Goal: Task Accomplishment & Management: Complete application form

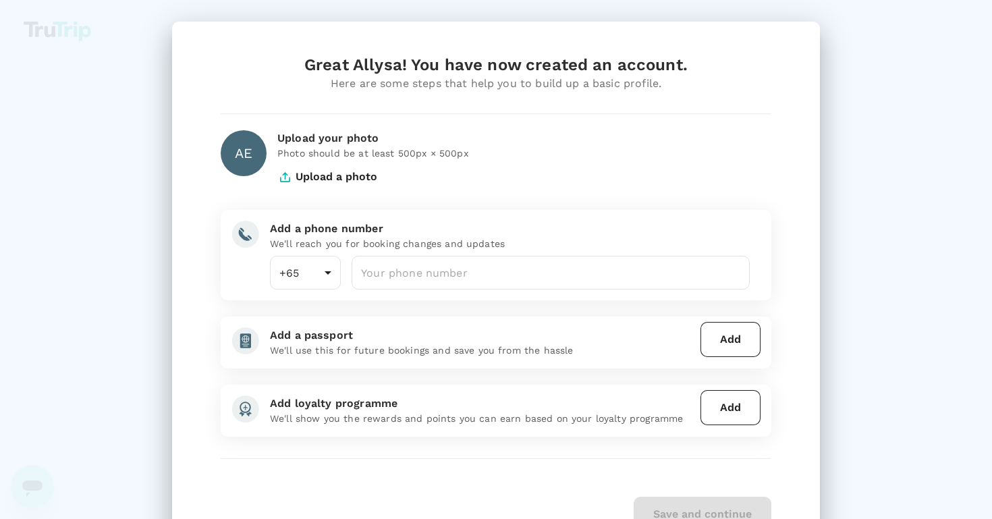
click at [329, 180] on button "Upload a photo" at bounding box center [327, 177] width 100 height 34
click at [225, 150] on div "AE" at bounding box center [244, 153] width 46 height 46
click at [296, 173] on button "Upload a photo" at bounding box center [327, 177] width 100 height 34
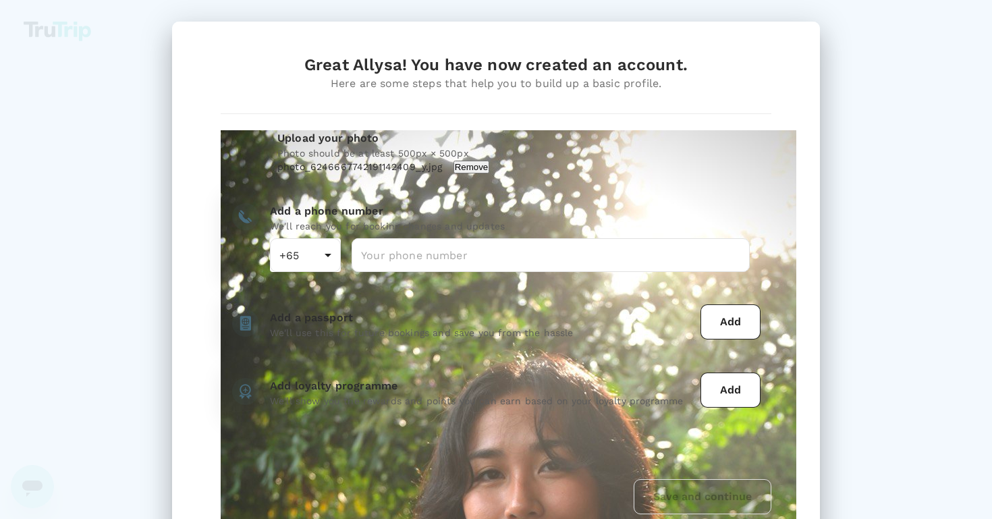
click at [564, 186] on div "Great Allysa! You have now created an account. Here are some steps that help yo…" at bounding box center [496, 284] width 583 height 460
click at [464, 244] on input "number" at bounding box center [551, 255] width 398 height 34
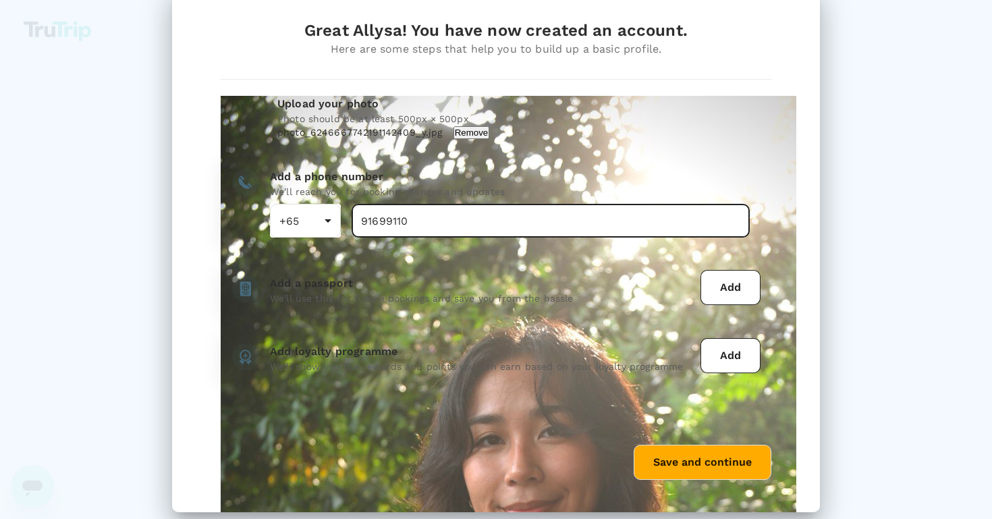
scroll to position [50, 0]
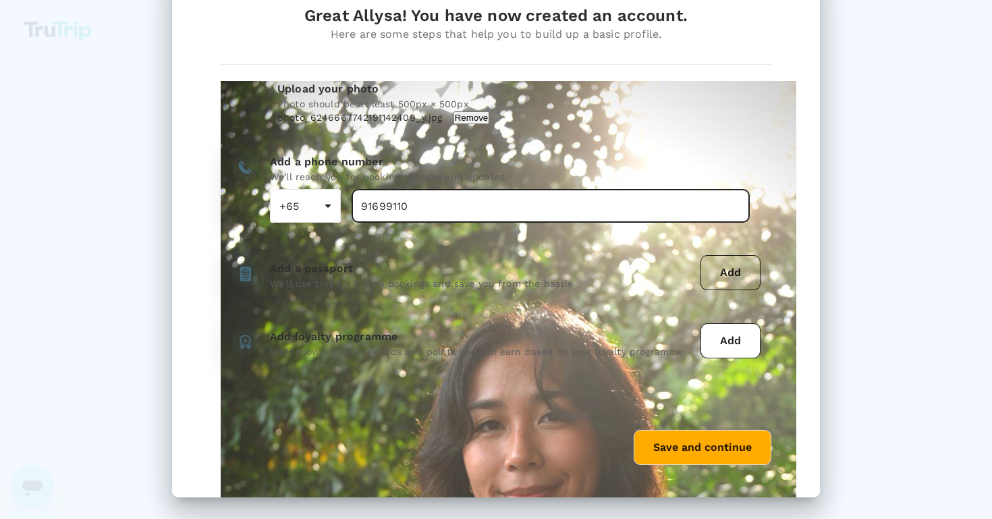
type input "91699110"
click at [713, 275] on button "Add" at bounding box center [731, 272] width 60 height 35
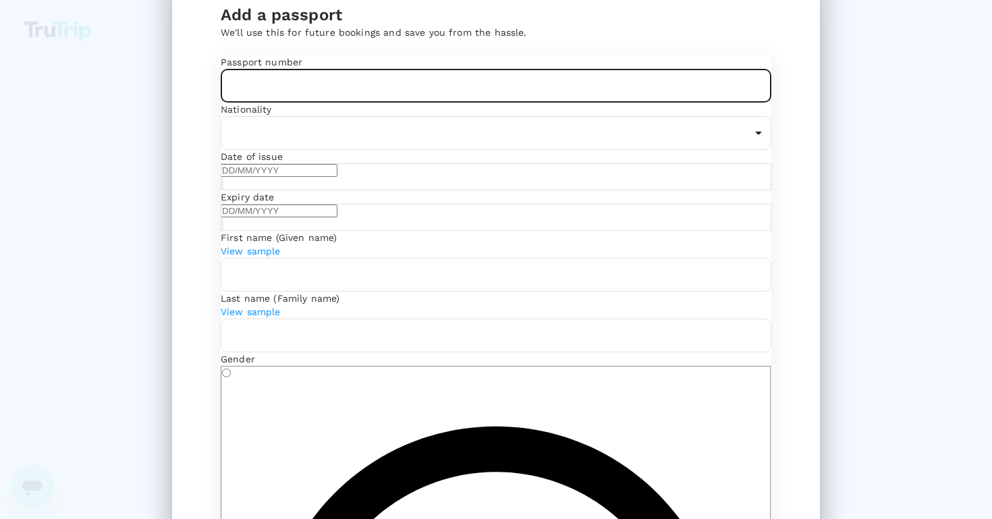
click at [416, 103] on input "text" at bounding box center [496, 86] width 551 height 34
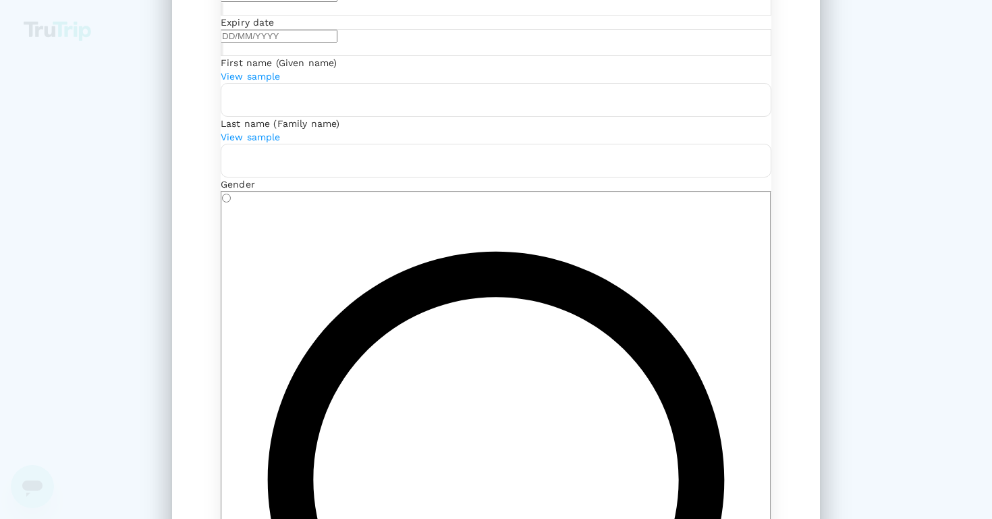
scroll to position [248, 0]
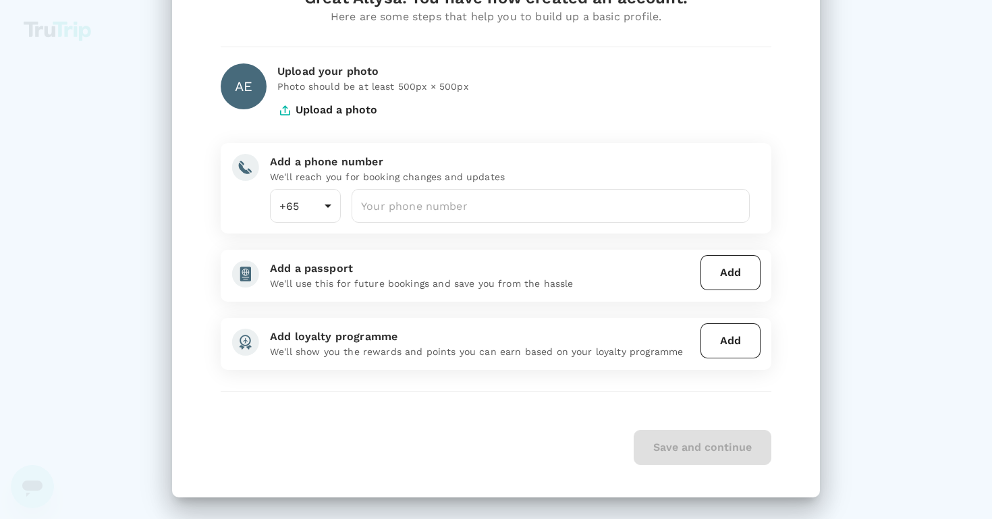
click at [726, 460] on div "Save and continue" at bounding box center [496, 447] width 551 height 35
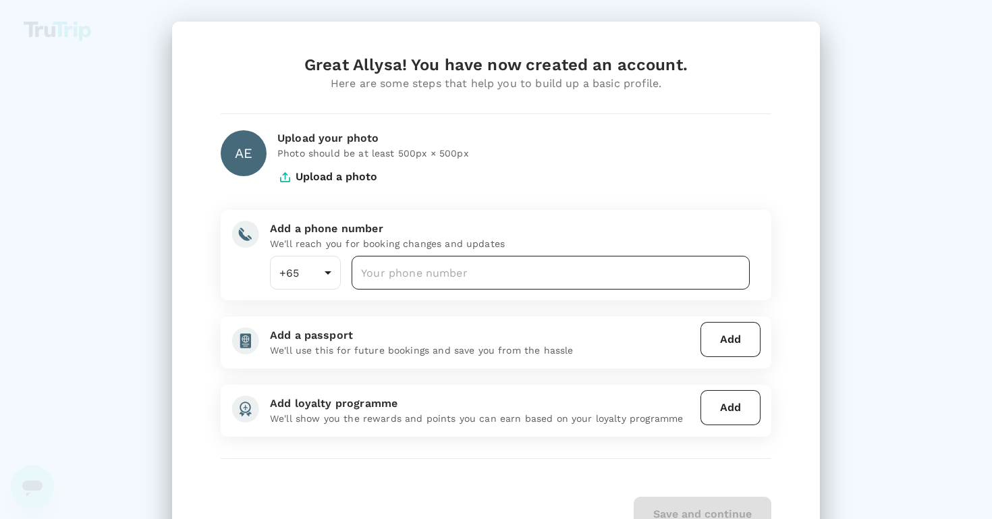
click at [516, 264] on input "number" at bounding box center [551, 273] width 398 height 34
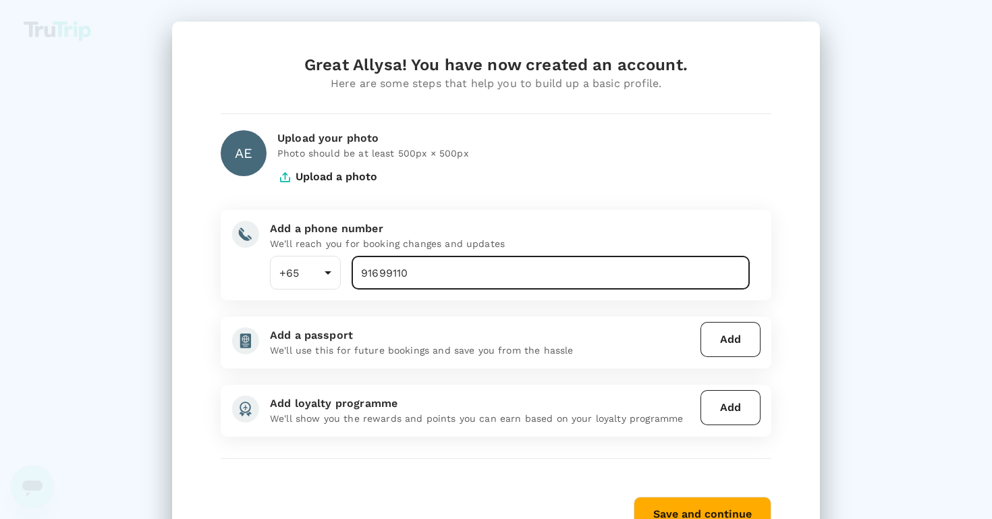
type input "91699110"
click at [258, 161] on div "AE" at bounding box center [244, 153] width 46 height 46
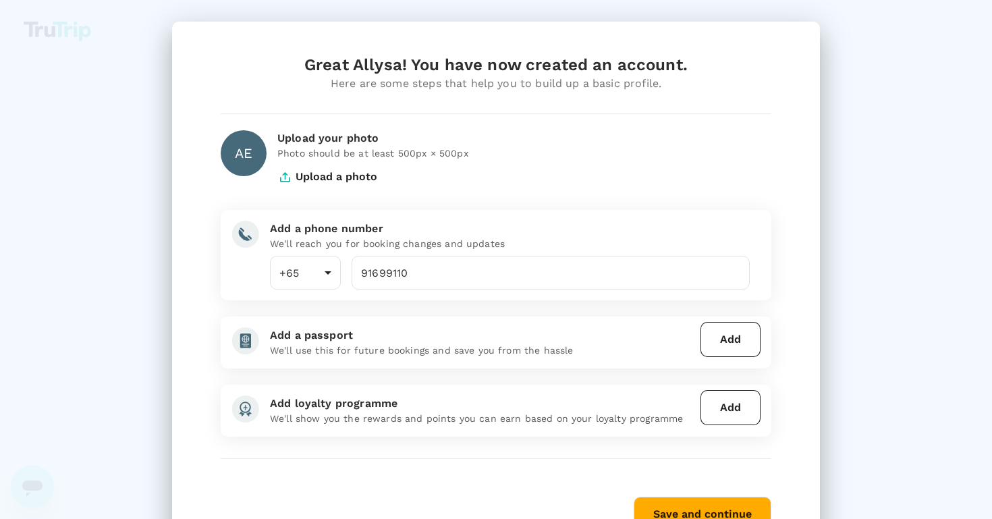
click at [302, 171] on button "Upload a photo" at bounding box center [327, 177] width 100 height 34
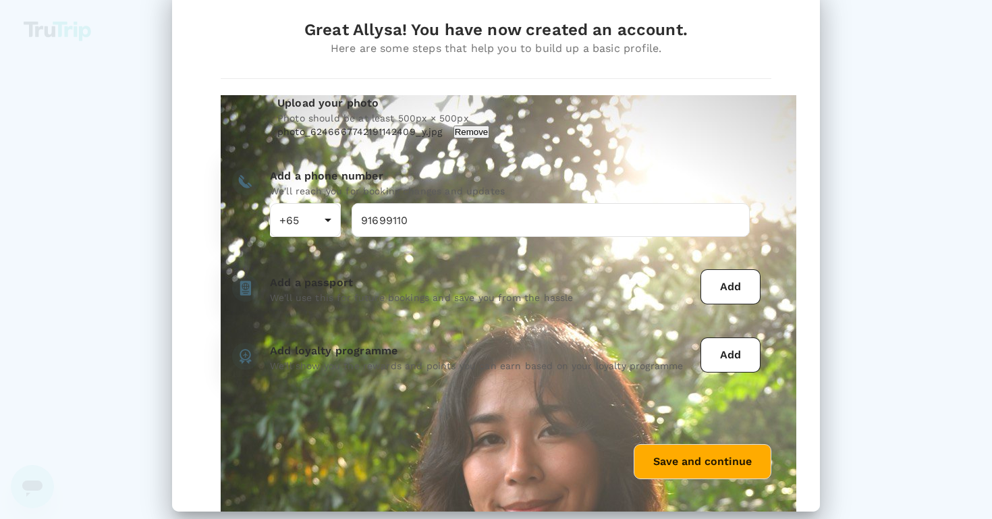
scroll to position [44, 0]
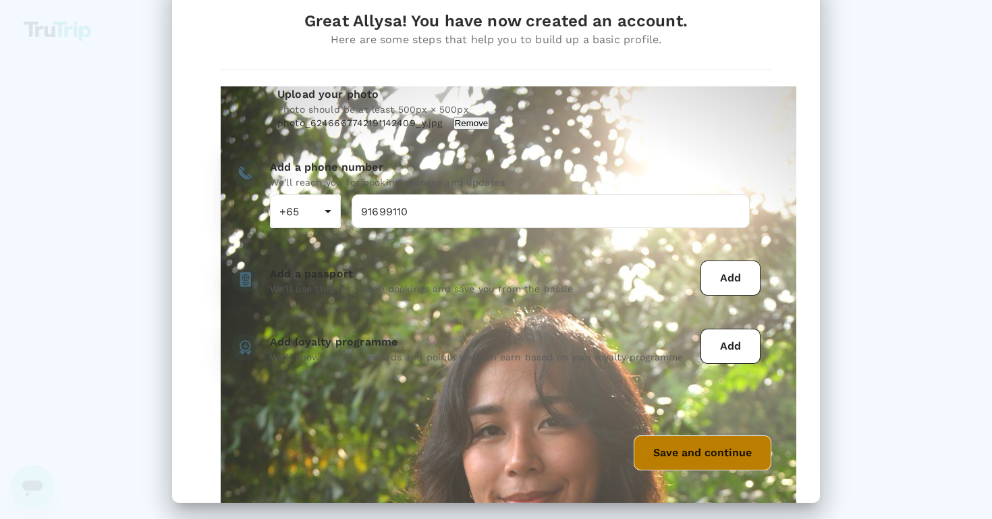
click at [687, 446] on button "Save and continue" at bounding box center [703, 452] width 138 height 35
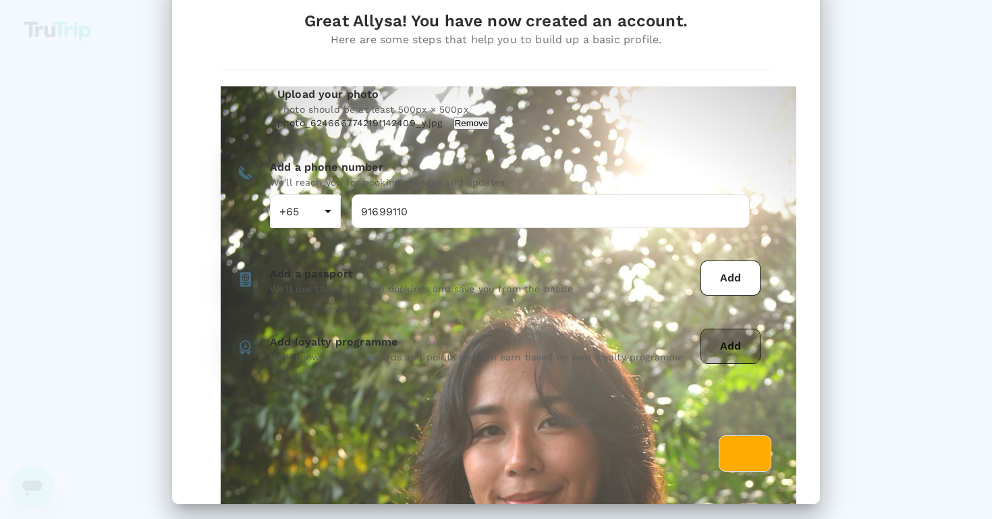
click at [732, 349] on button "Add" at bounding box center [731, 346] width 60 height 35
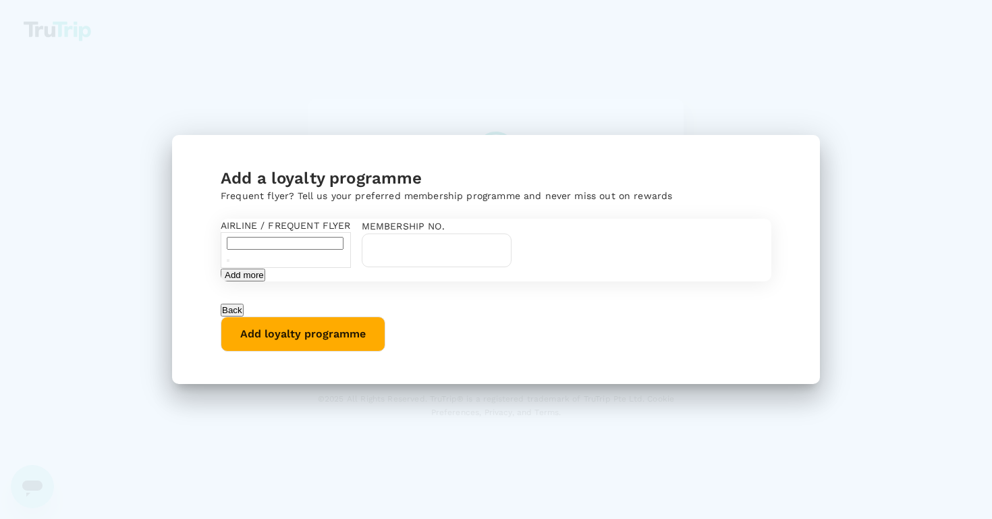
click at [344, 239] on input "text" at bounding box center [285, 243] width 117 height 13
type input "s"
click at [512, 246] on input "text" at bounding box center [437, 251] width 150 height 34
type input "8888862116"
click at [344, 246] on input "text" at bounding box center [285, 243] width 117 height 13
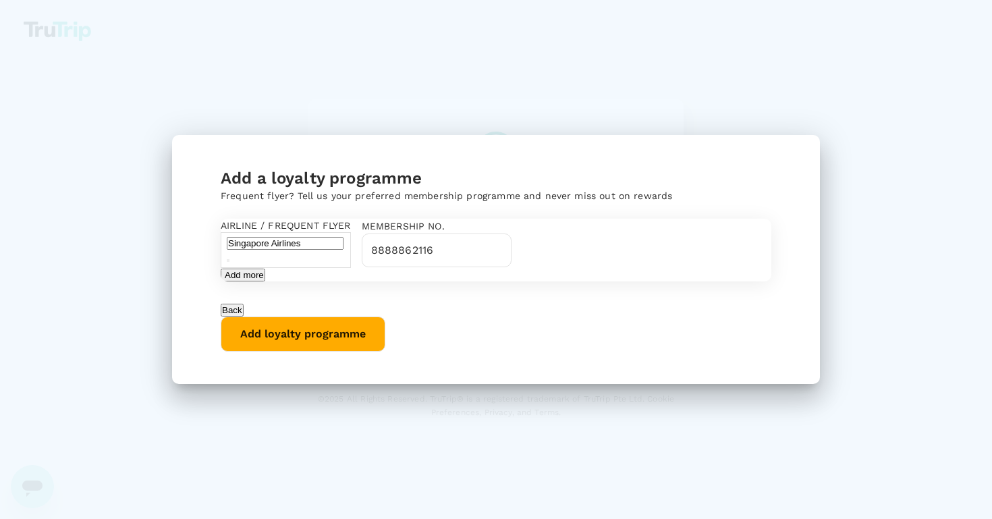
type input "Singapore Airlines"
click at [265, 282] on button "Add more" at bounding box center [243, 275] width 45 height 13
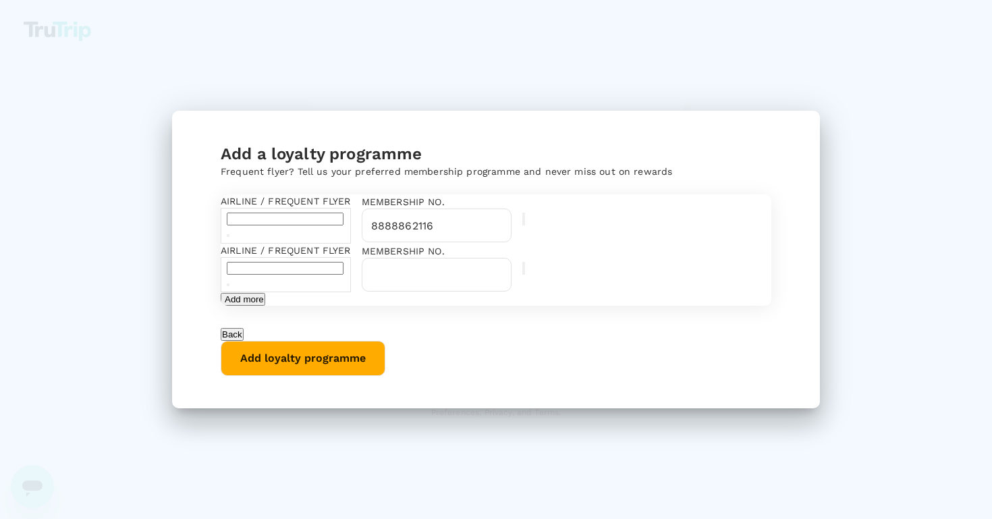
click at [344, 213] on input "text" at bounding box center [285, 219] width 117 height 13
type input "KrisFlyer"
click at [281, 275] on input "text" at bounding box center [285, 268] width 117 height 13
click at [327, 208] on div "​" at bounding box center [286, 225] width 130 height 35
click at [333, 213] on input "text" at bounding box center [285, 219] width 117 height 13
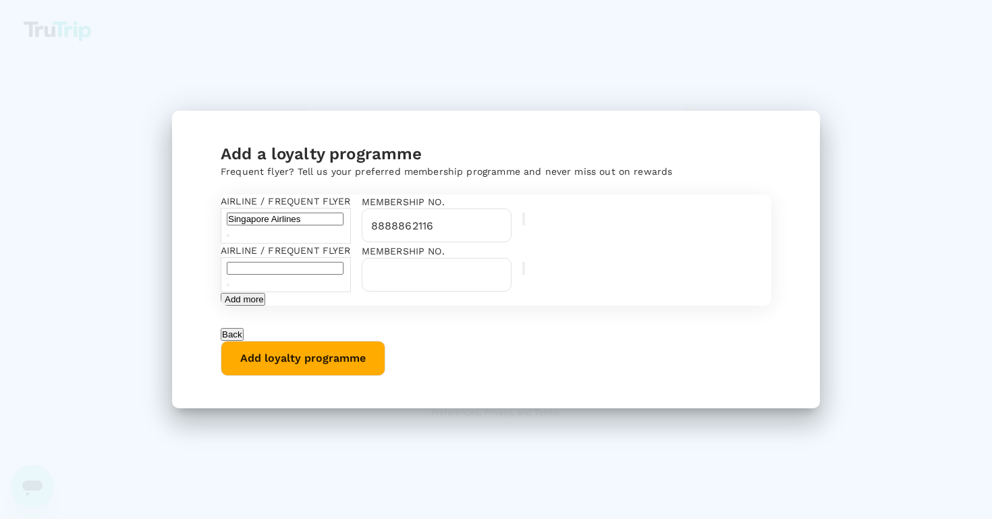
click at [311, 287] on div "​" at bounding box center [286, 274] width 130 height 35
type input "Singapore Airlines"
type input "[GEOGRAPHIC_DATA]"
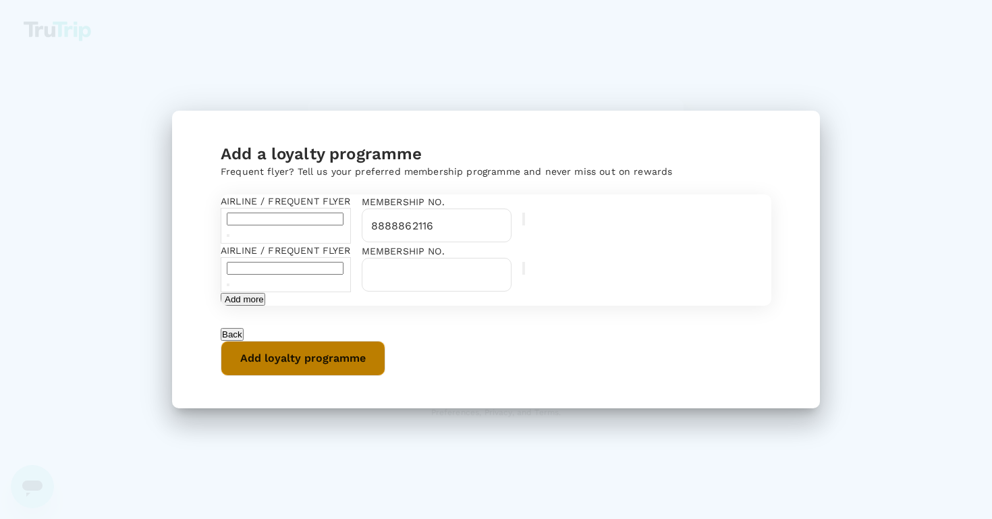
click at [385, 376] on button "Add loyalty programme" at bounding box center [303, 358] width 165 height 35
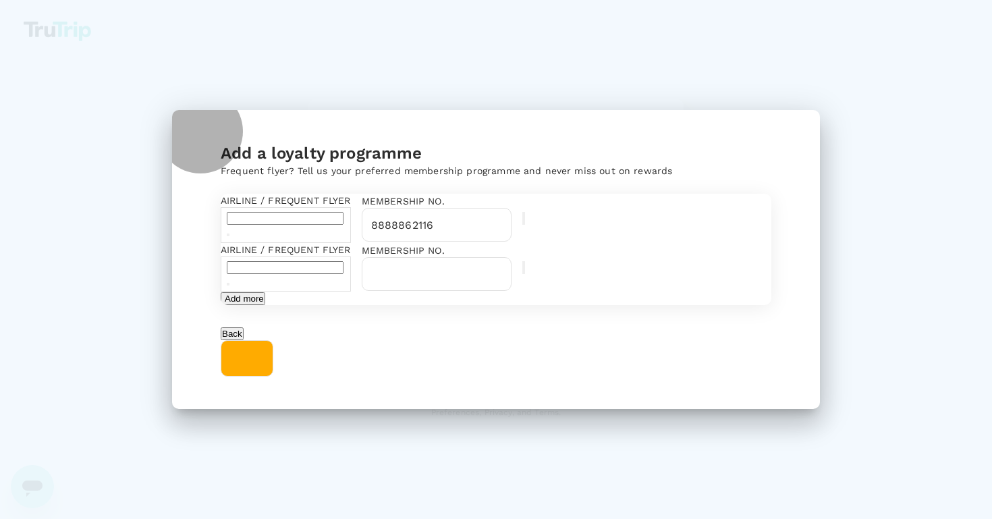
click at [244, 340] on button "Back" at bounding box center [232, 333] width 23 height 13
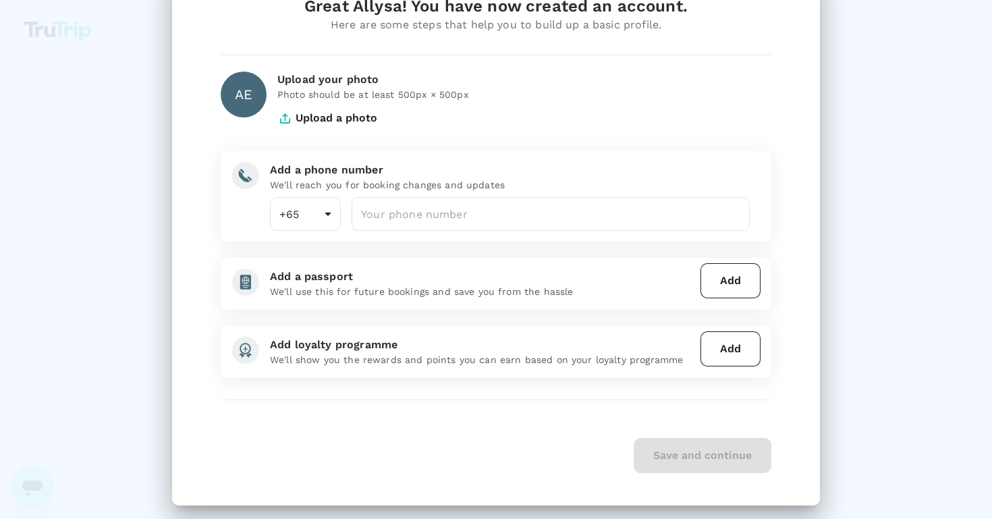
scroll to position [68, 0]
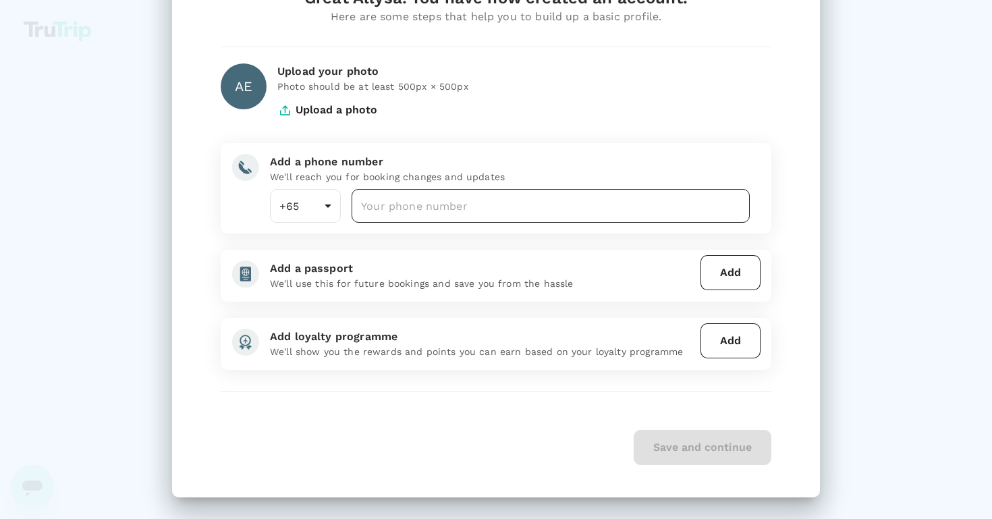
click at [510, 203] on input "number" at bounding box center [551, 206] width 398 height 34
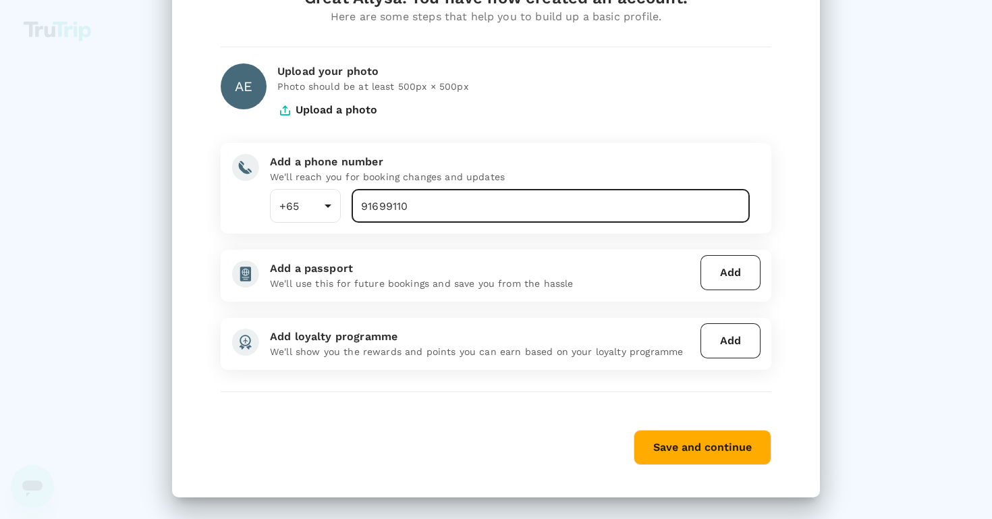
type input "91699110"
click at [329, 117] on button "Upload a photo" at bounding box center [327, 110] width 100 height 34
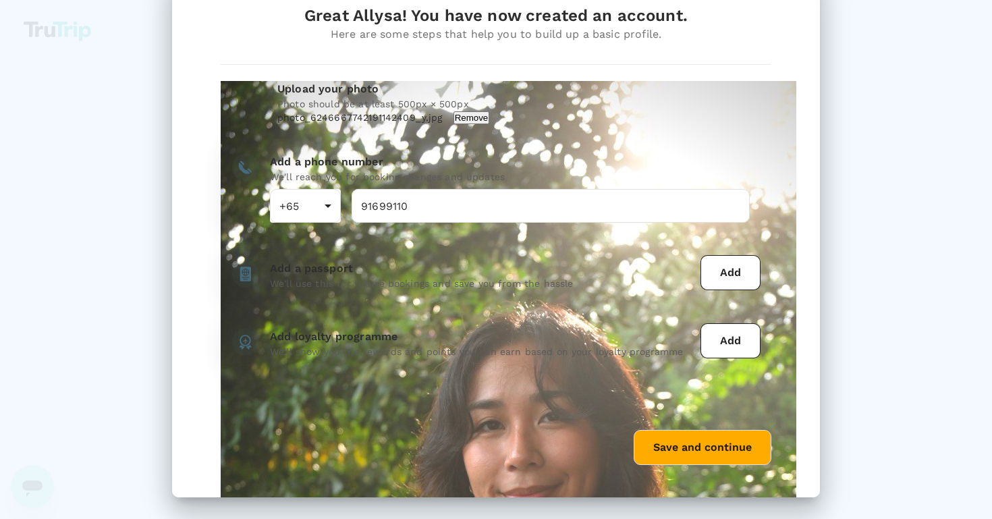
scroll to position [50, 0]
click at [687, 458] on button "Save and continue" at bounding box center [703, 447] width 138 height 35
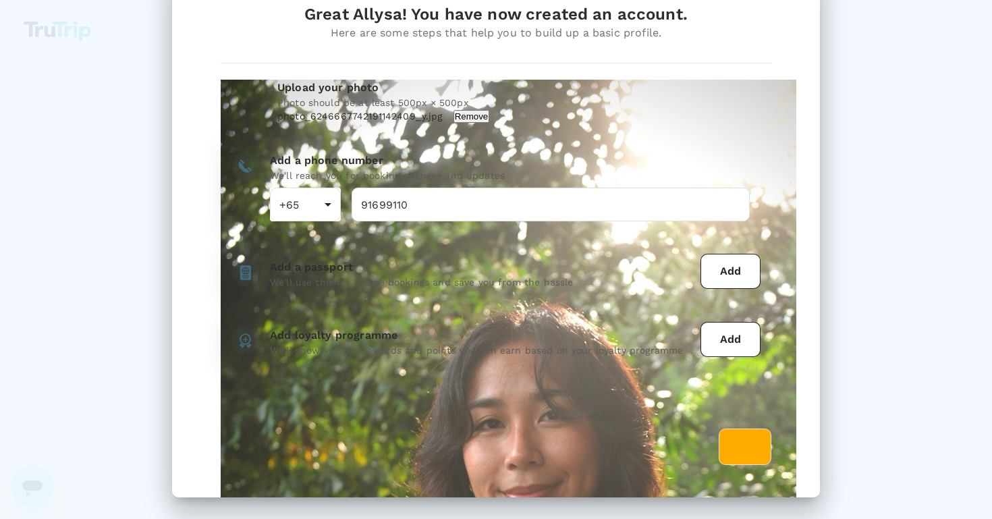
scroll to position [0, 0]
